Goal: Information Seeking & Learning: Learn about a topic

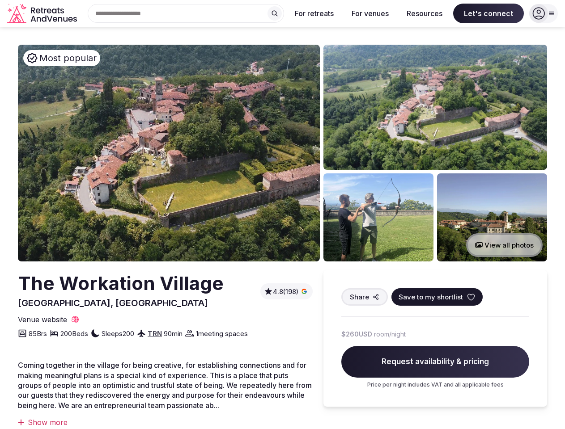
click at [186, 13] on div "Search Popular Destinations [GEOGRAPHIC_DATA], [GEOGRAPHIC_DATA] [GEOGRAPHIC_DA…" at bounding box center [182, 13] width 203 height 19
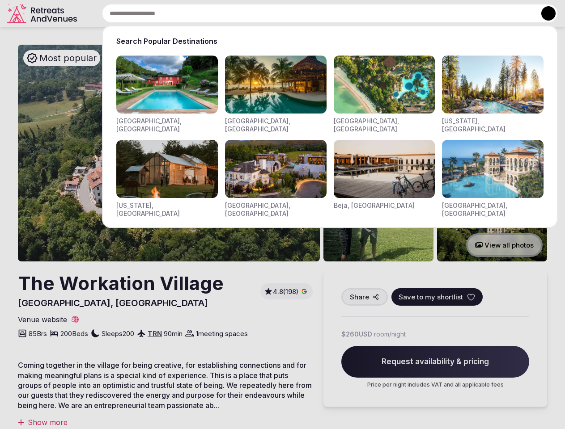
click at [275, 13] on input "text" at bounding box center [330, 13] width 456 height 19
click at [314, 13] on input "text" at bounding box center [330, 13] width 456 height 19
click at [370, 13] on input "text" at bounding box center [330, 13] width 456 height 19
click at [424, 13] on input "text" at bounding box center [330, 13] width 456 height 19
click at [488, 13] on input "text" at bounding box center [330, 13] width 456 height 19
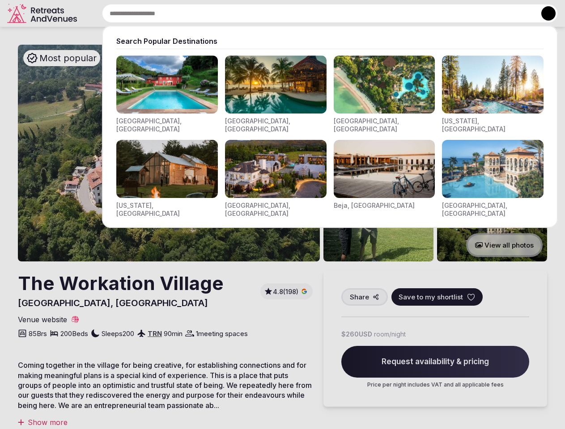
click at [543, 13] on button at bounding box center [548, 13] width 14 height 14
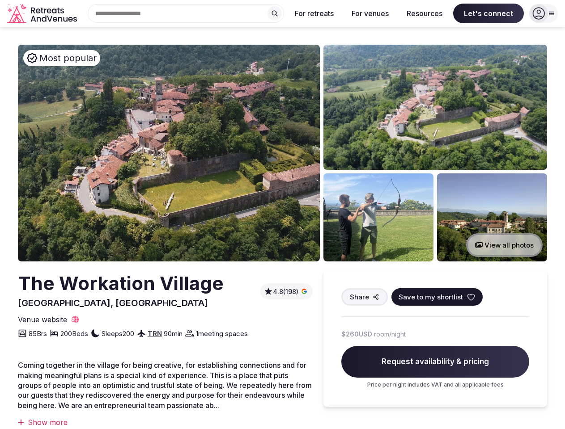
click at [169, 153] on img at bounding box center [169, 153] width 302 height 217
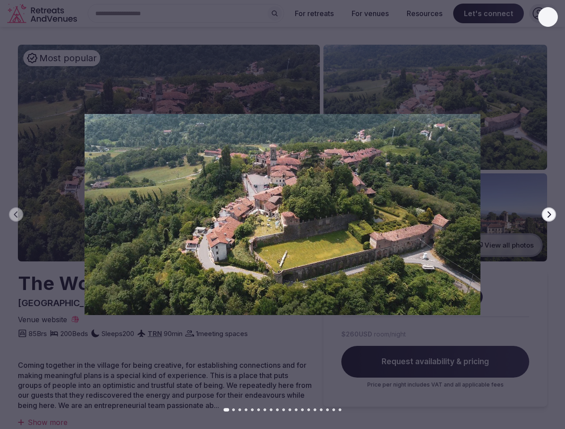
click at [424, 107] on img at bounding box center [282, 215] width 395 height 258
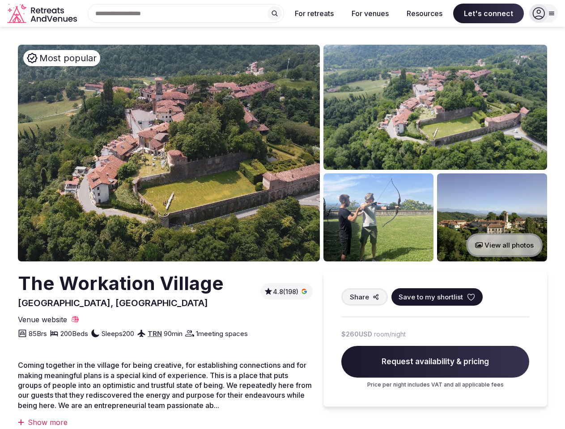
click at [368, 217] on img at bounding box center [282, 215] width 395 height 258
